Goal: Check status: Check status

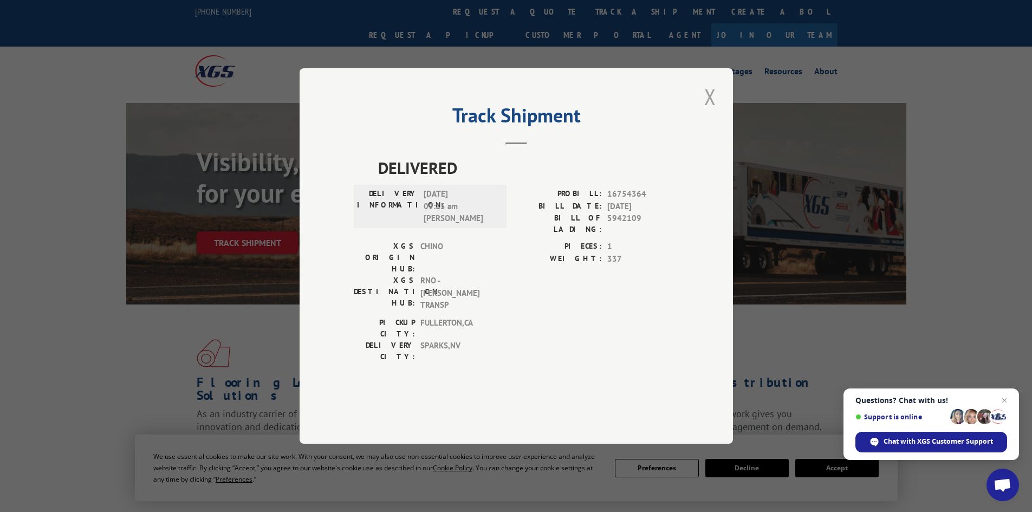
click at [708, 112] on button "Close modal" at bounding box center [710, 97] width 18 height 30
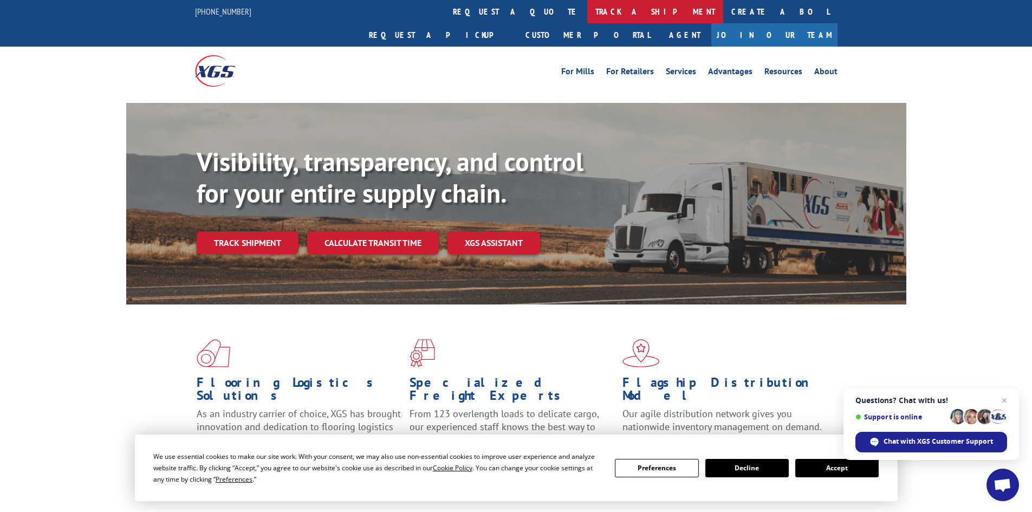
click at [587, 11] on link "track a shipment" at bounding box center [655, 11] width 136 height 23
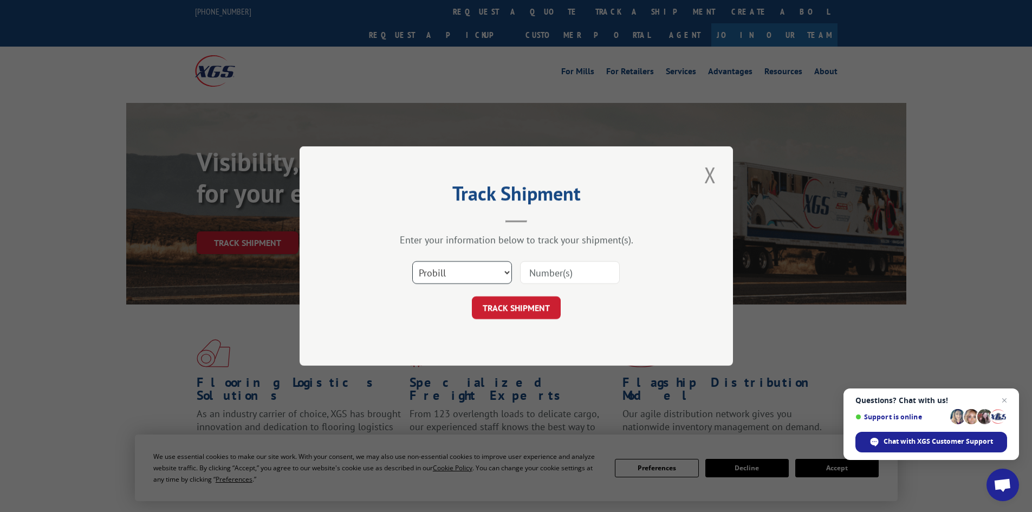
click at [459, 272] on select "Select category... Probill BOL PO" at bounding box center [462, 272] width 100 height 23
select select "bol"
click at [412, 261] on select "Select category... Probill BOL PO" at bounding box center [462, 272] width 100 height 23
click at [566, 276] on input at bounding box center [570, 272] width 100 height 23
paste input "5942109"
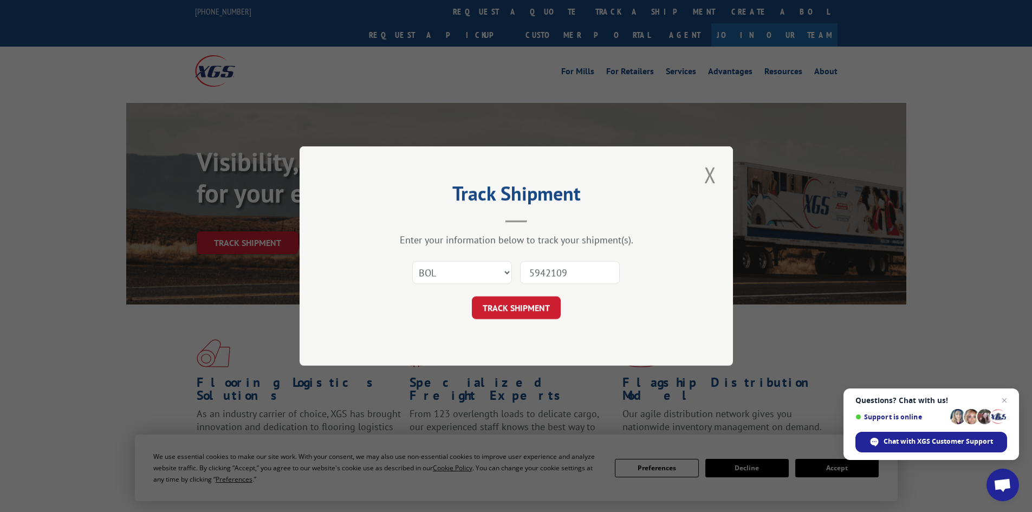
type input "5942109"
click at [472, 296] on button "TRACK SHIPMENT" at bounding box center [516, 307] width 89 height 23
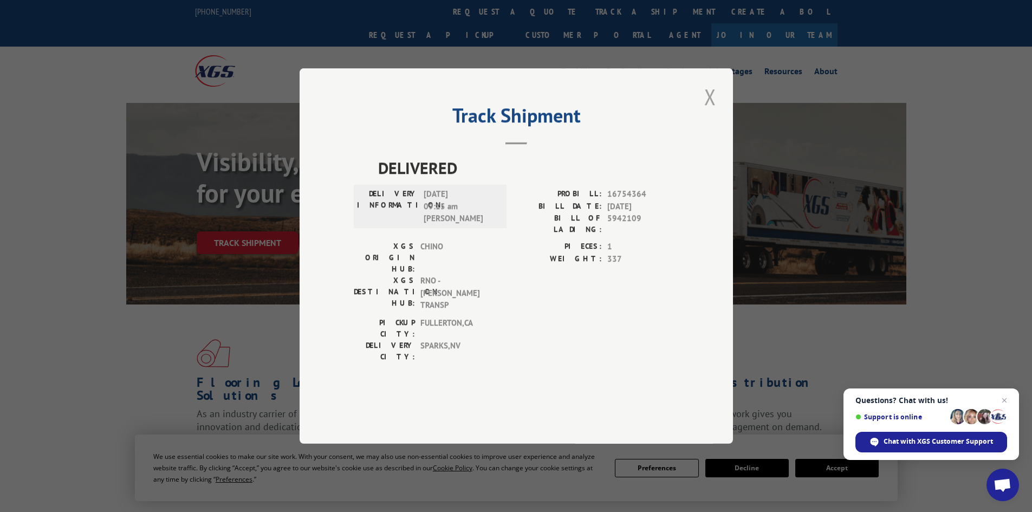
click at [716, 112] on button "Close modal" at bounding box center [710, 97] width 18 height 30
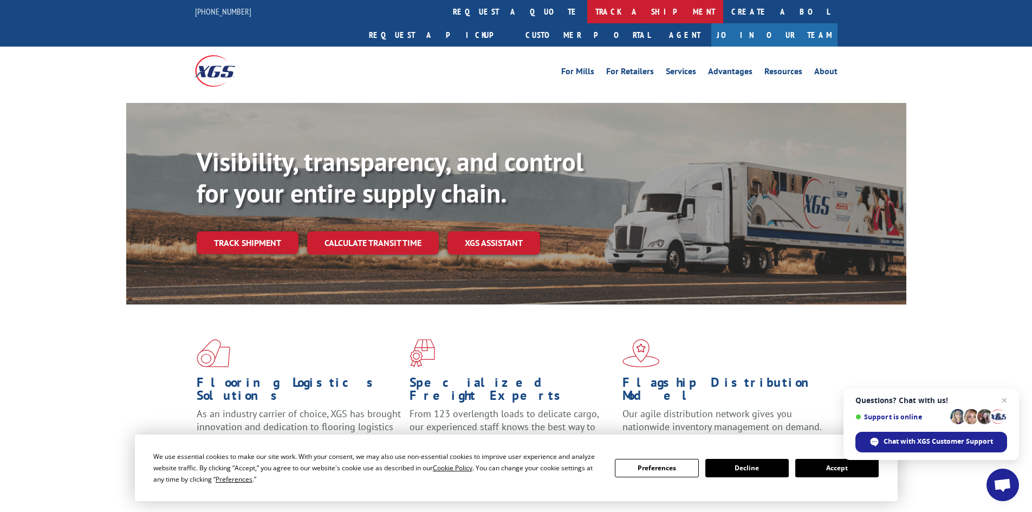
click at [587, 6] on link "track a shipment" at bounding box center [655, 11] width 136 height 23
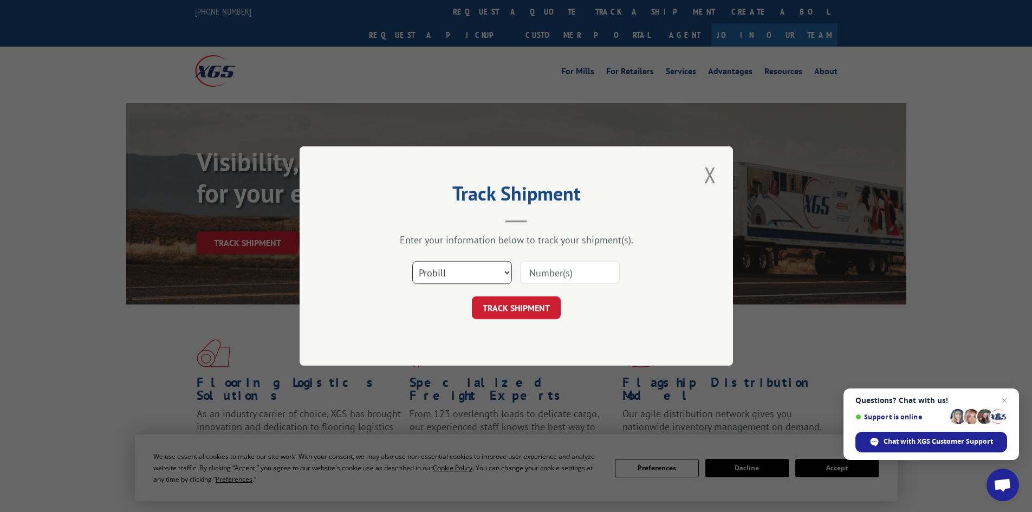
click at [447, 272] on select "Select category... Probill BOL PO" at bounding box center [462, 272] width 100 height 23
select select "bol"
click at [412, 261] on select "Select category... Probill BOL PO" at bounding box center [462, 272] width 100 height 23
click at [546, 271] on input at bounding box center [570, 272] width 100 height 23
paste input "4860133"
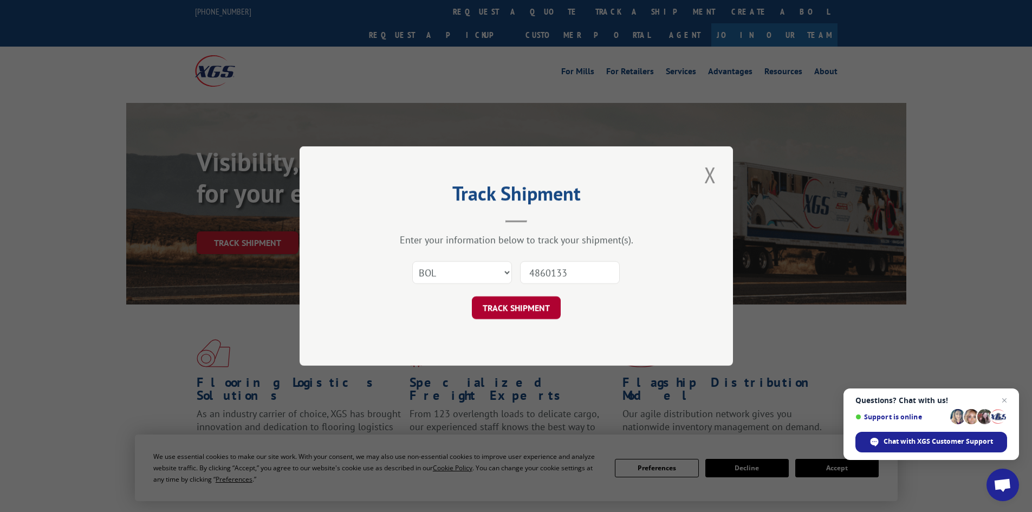
type input "4860133"
click at [520, 308] on button "TRACK SHIPMENT" at bounding box center [516, 307] width 89 height 23
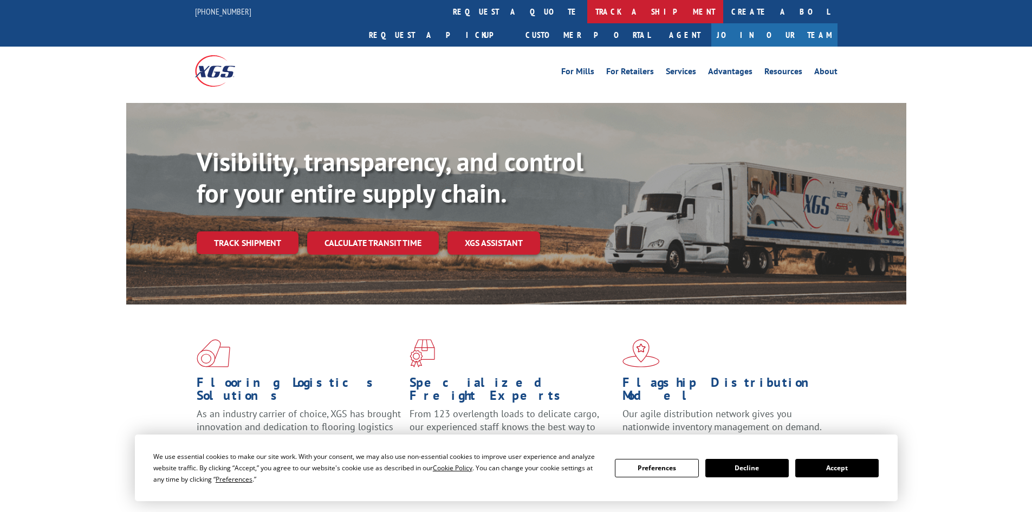
click at [587, 4] on link "track a shipment" at bounding box center [655, 11] width 136 height 23
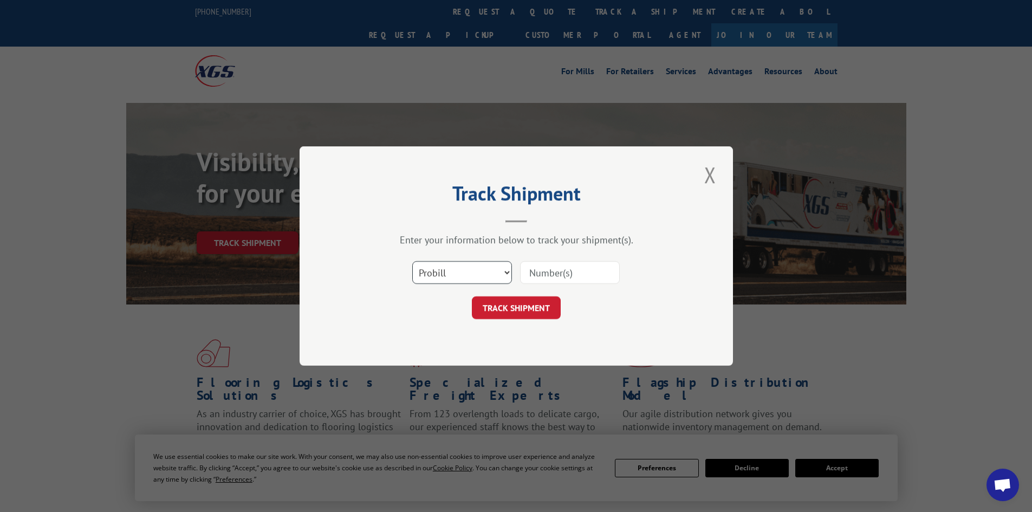
click at [448, 264] on select "Select category... Probill BOL PO" at bounding box center [462, 272] width 100 height 23
select select "bol"
click at [412, 261] on select "Select category... Probill BOL PO" at bounding box center [462, 272] width 100 height 23
click at [565, 265] on input at bounding box center [570, 272] width 100 height 23
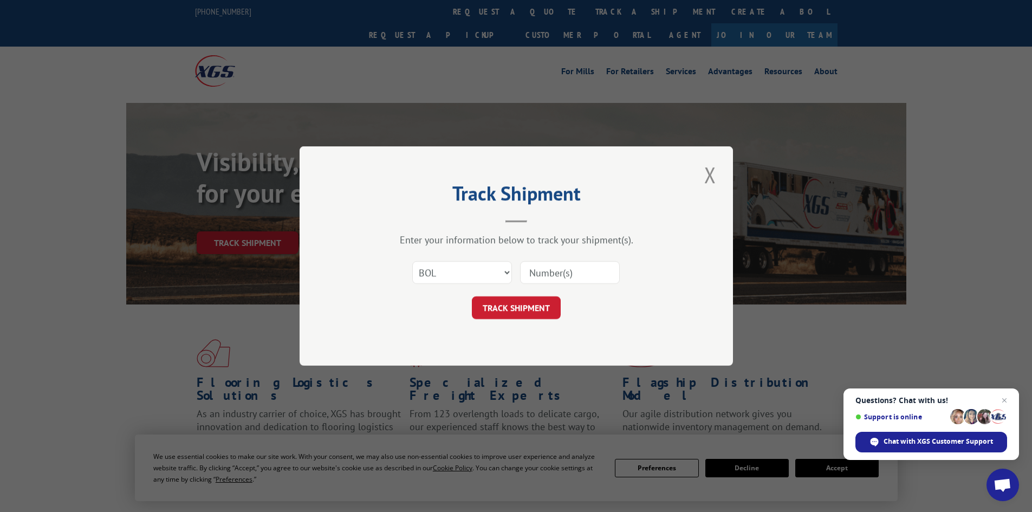
paste input "4818946"
type input "4818946"
click at [507, 304] on button "TRACK SHIPMENT" at bounding box center [516, 307] width 89 height 23
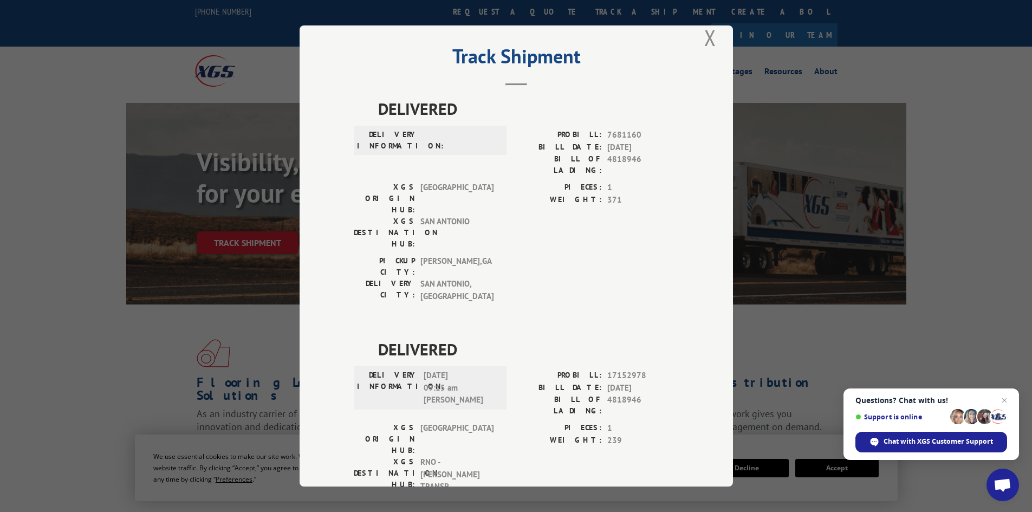
scroll to position [25, 0]
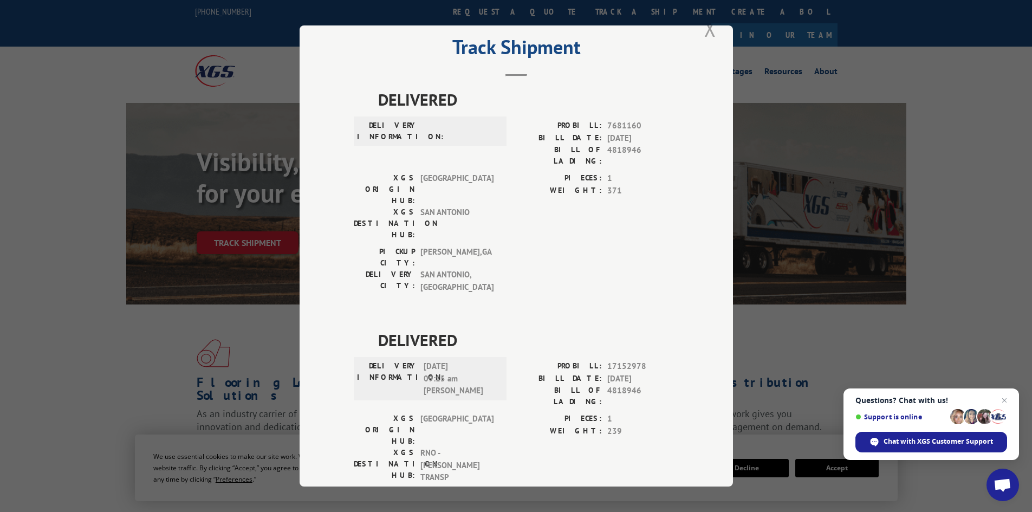
click at [705, 27] on button "Close modal" at bounding box center [710, 29] width 18 height 30
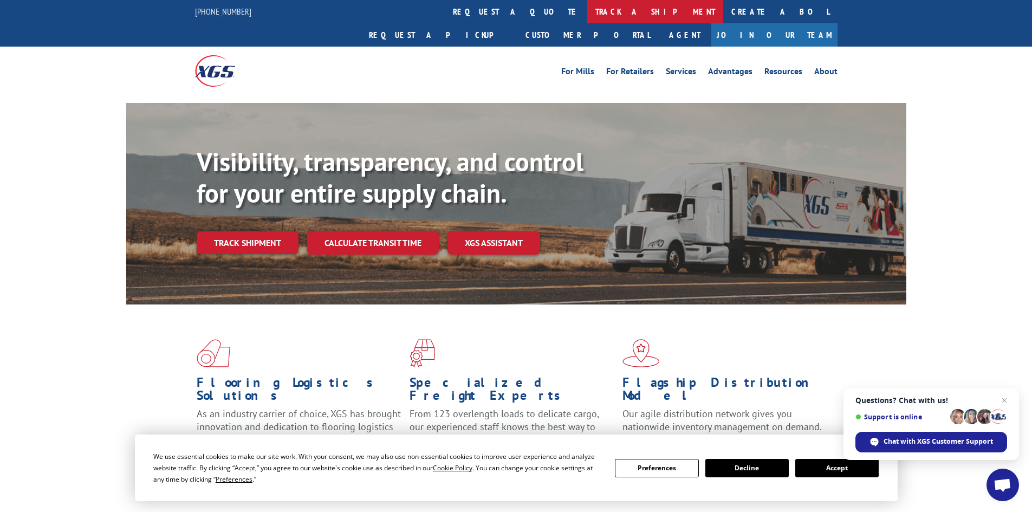
click at [587, 10] on link "track a shipment" at bounding box center [655, 11] width 136 height 23
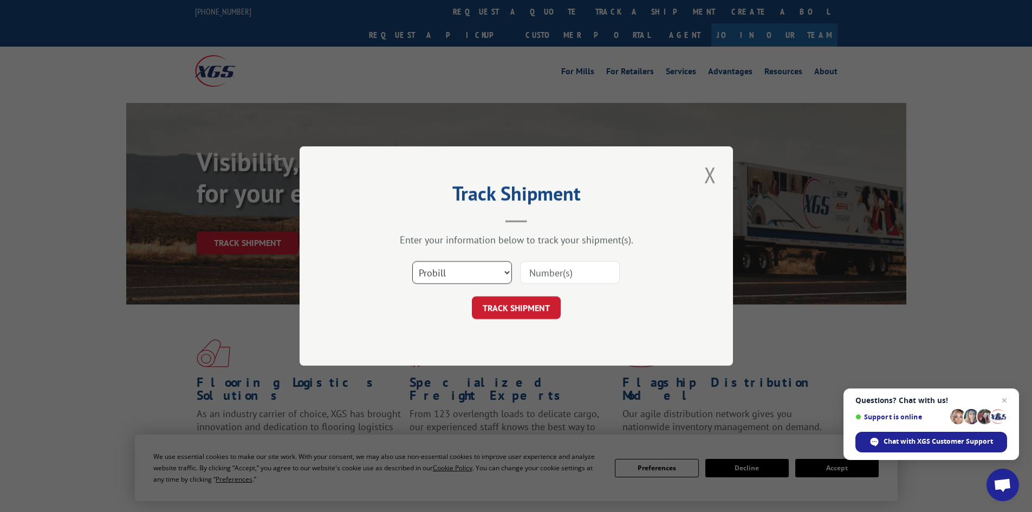
click at [443, 269] on select "Select category... Probill BOL PO" at bounding box center [462, 272] width 100 height 23
select select "bol"
click at [412, 261] on select "Select category... Probill BOL PO" at bounding box center [462, 272] width 100 height 23
click at [557, 266] on input at bounding box center [570, 272] width 100 height 23
paste input "4812270"
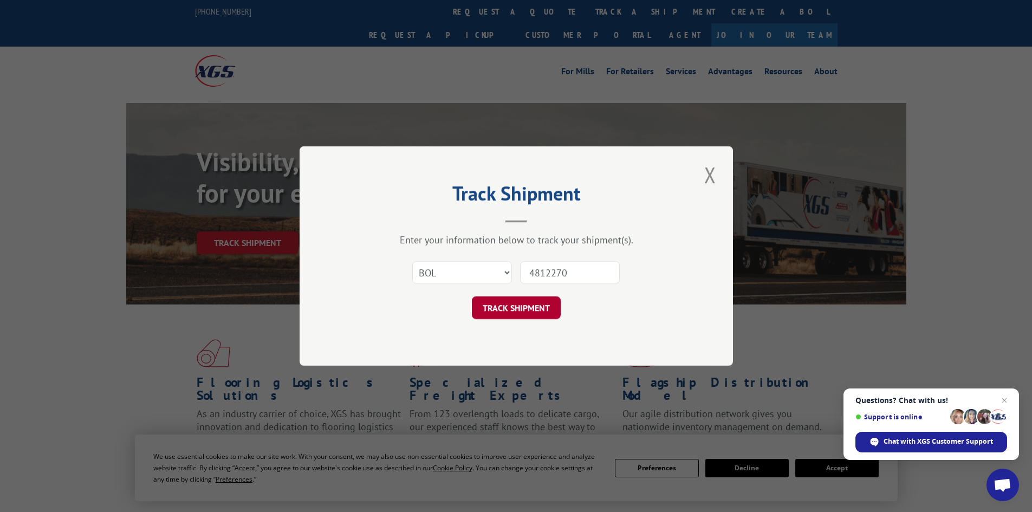
type input "4812270"
click at [500, 305] on button "TRACK SHIPMENT" at bounding box center [516, 307] width 89 height 23
